Goal: Task Accomplishment & Management: Complete application form

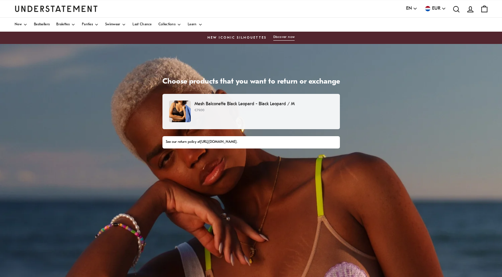
click at [256, 116] on div "Mesh Balconette Black Leopard - Black Leopard / M €79.00" at bounding box center [251, 112] width 164 height 22
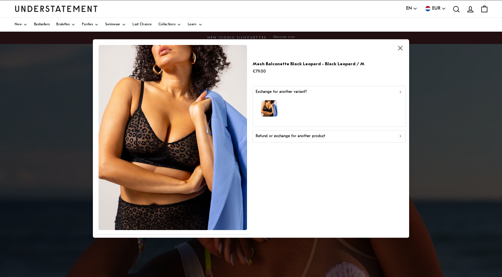
click at [400, 91] on icon "button" at bounding box center [400, 92] width 1 height 2
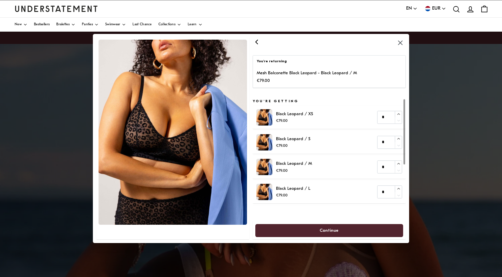
click at [400, 44] on icon "button" at bounding box center [400, 43] width 4 height 4
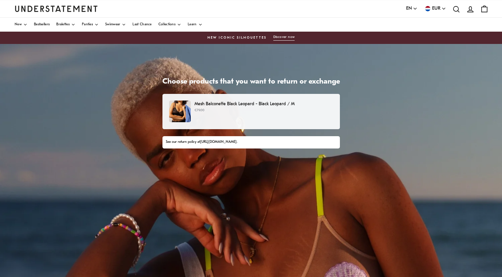
click at [246, 114] on div "Mesh Balconette Black Leopard - Black Leopard / M €79.00" at bounding box center [251, 112] width 164 height 22
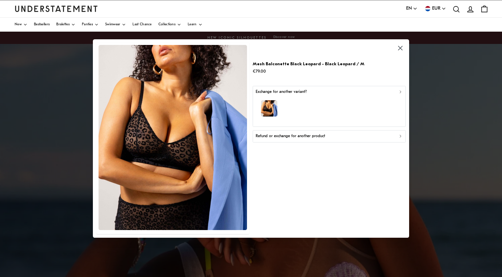
click at [281, 137] on p "Refund or exchange for another product" at bounding box center [291, 136] width 70 height 6
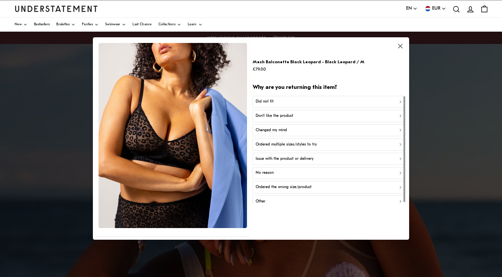
click at [295, 100] on div "Did not fit" at bounding box center [329, 102] width 147 height 6
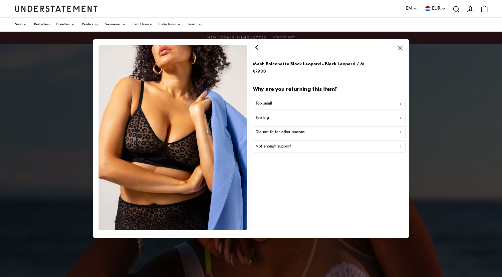
click at [294, 103] on div "Too small" at bounding box center [329, 104] width 147 height 6
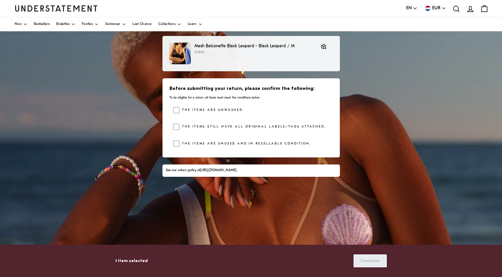
scroll to position [56, 0]
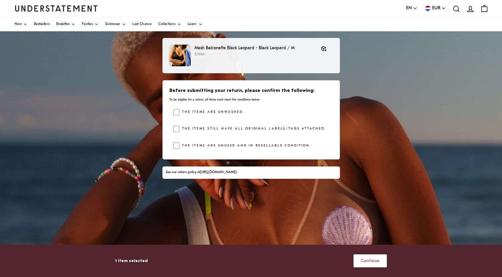
click at [373, 261] on span "Continue" at bounding box center [370, 261] width 19 height 12
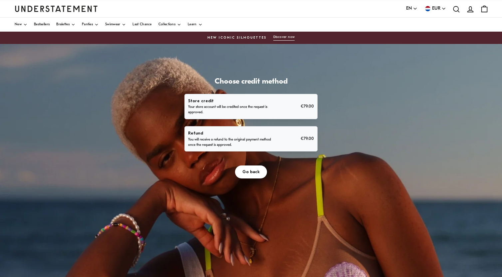
click at [279, 139] on div "Refund You will receive a refund to the original payment method once the reques…" at bounding box center [251, 139] width 126 height 18
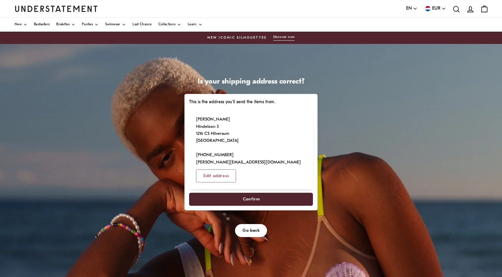
click at [255, 193] on span "Confirm" at bounding box center [251, 199] width 17 height 12
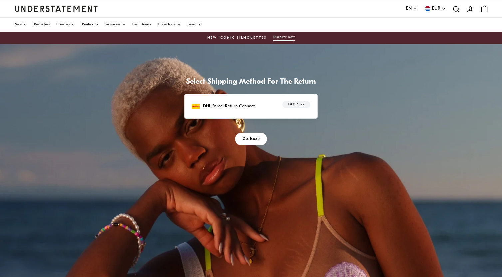
click at [272, 108] on div "DHL Parcel Return Connect EUR 5.99" at bounding box center [251, 106] width 119 height 10
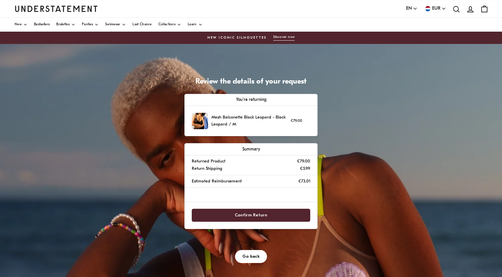
click at [263, 215] on span "Confirm Return" at bounding box center [251, 215] width 33 height 12
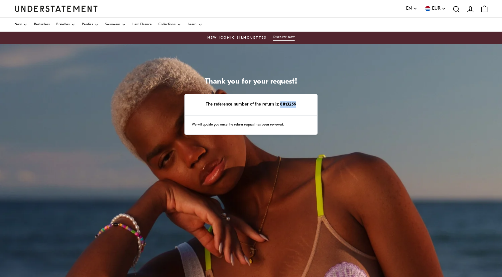
drag, startPoint x: 281, startPoint y: 105, endPoint x: 300, endPoint y: 104, distance: 19.3
click at [300, 104] on p "The reference number of the return is: 8813259" at bounding box center [251, 104] width 119 height 7
copy strong "8813259"
